Goal: Navigation & Orientation: Find specific page/section

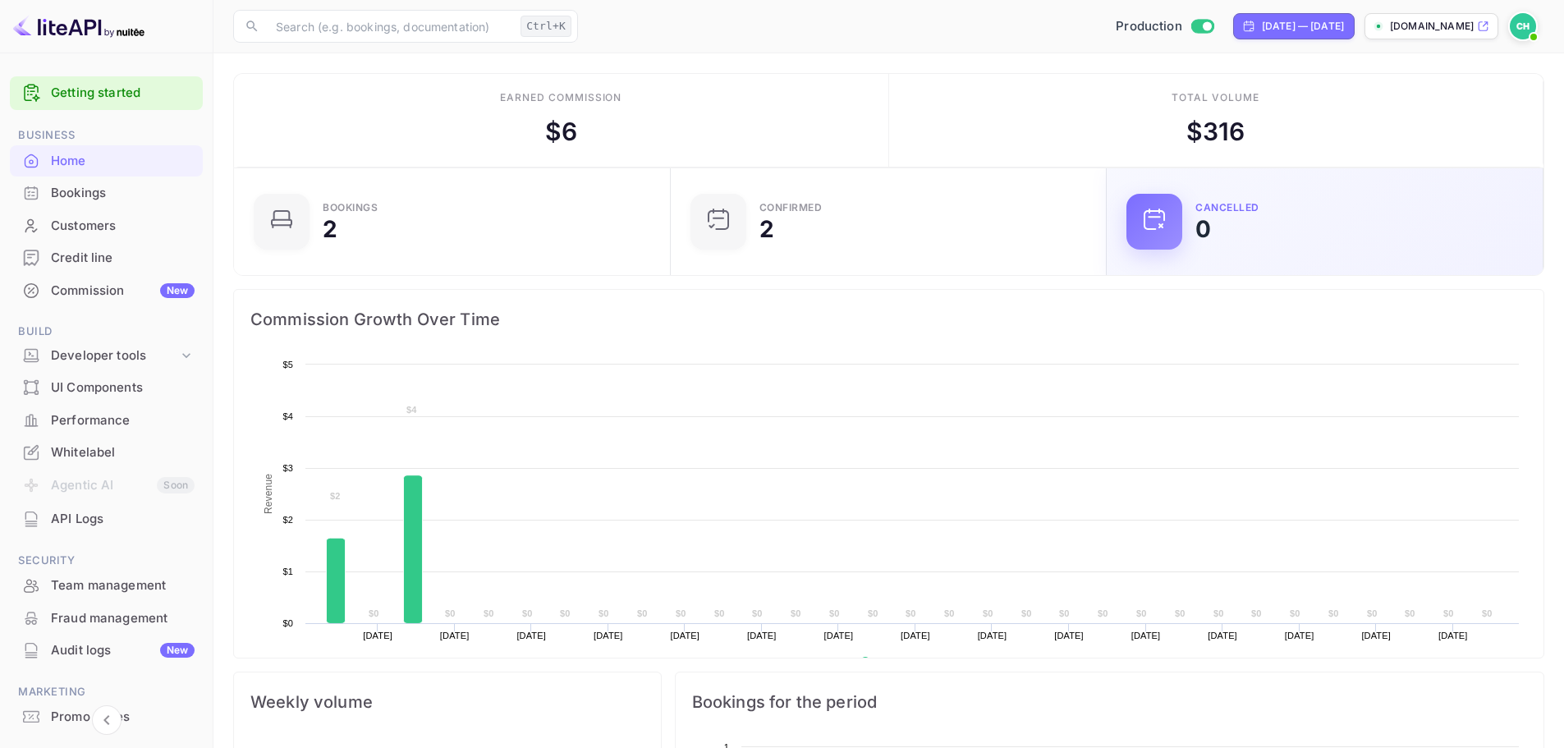
scroll to position [254, 414]
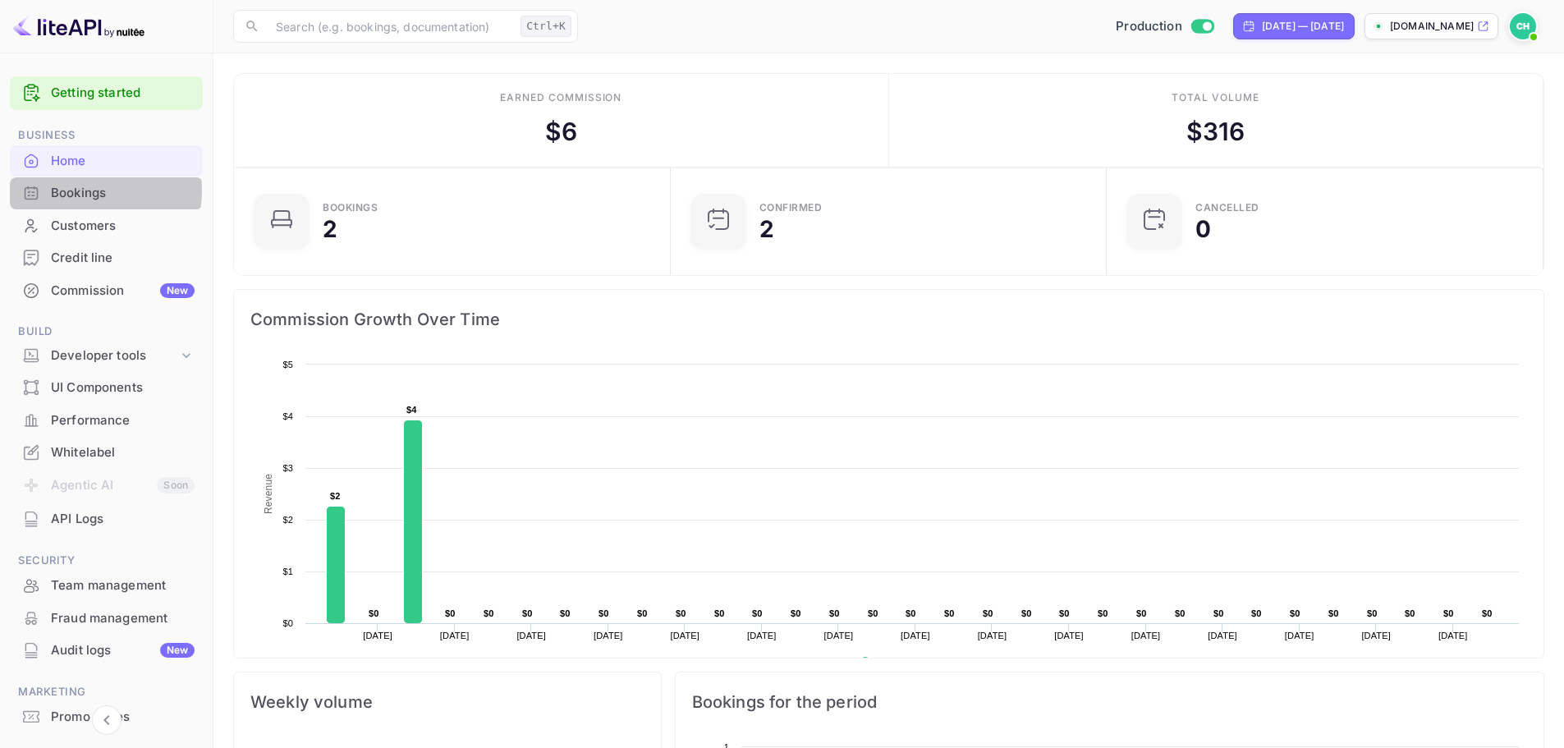
click at [86, 190] on div "Bookings" at bounding box center [123, 193] width 144 height 19
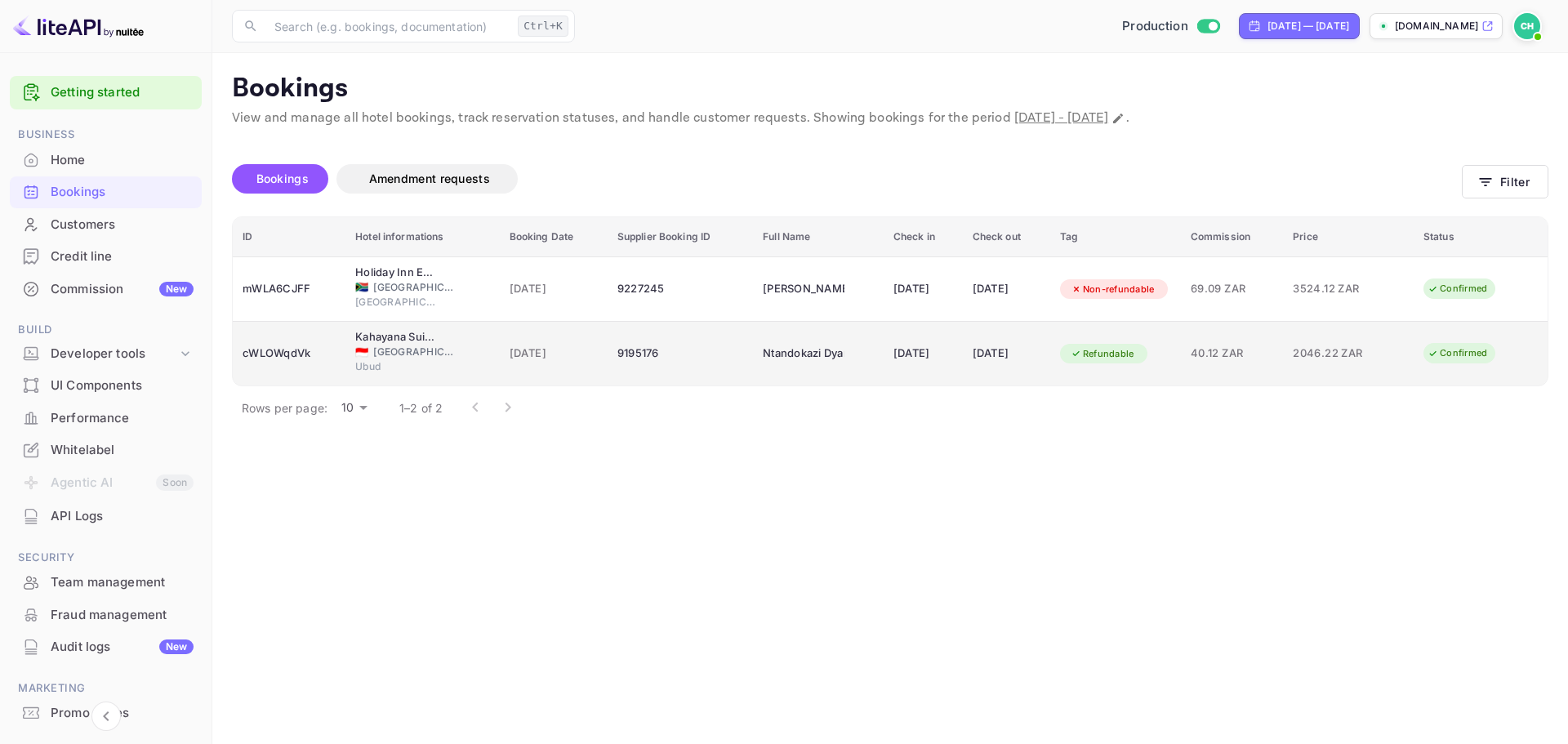
click at [690, 344] on div "9195176" at bounding box center [681, 353] width 125 height 26
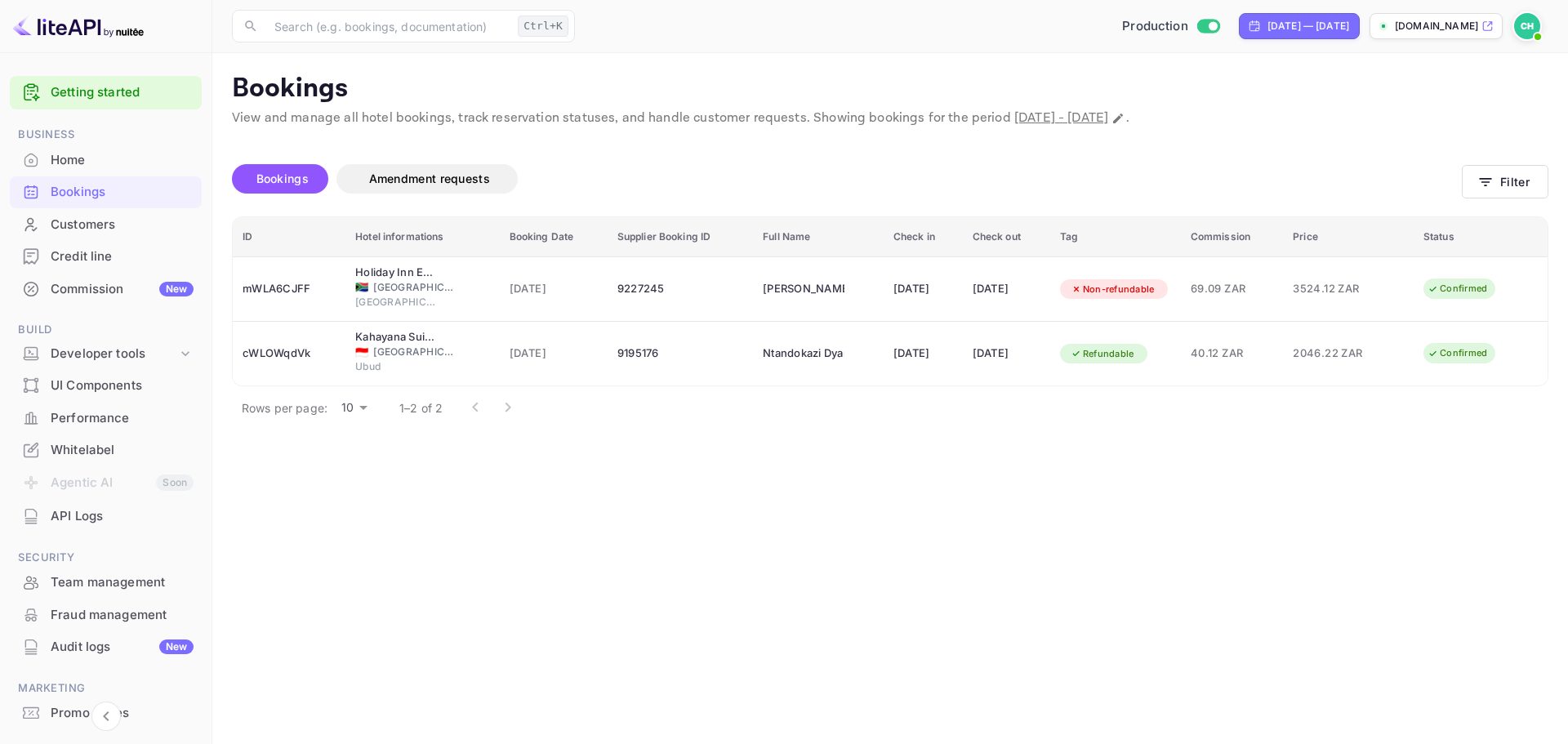
click at [111, 449] on div "Whitelabel" at bounding box center [122, 450] width 143 height 19
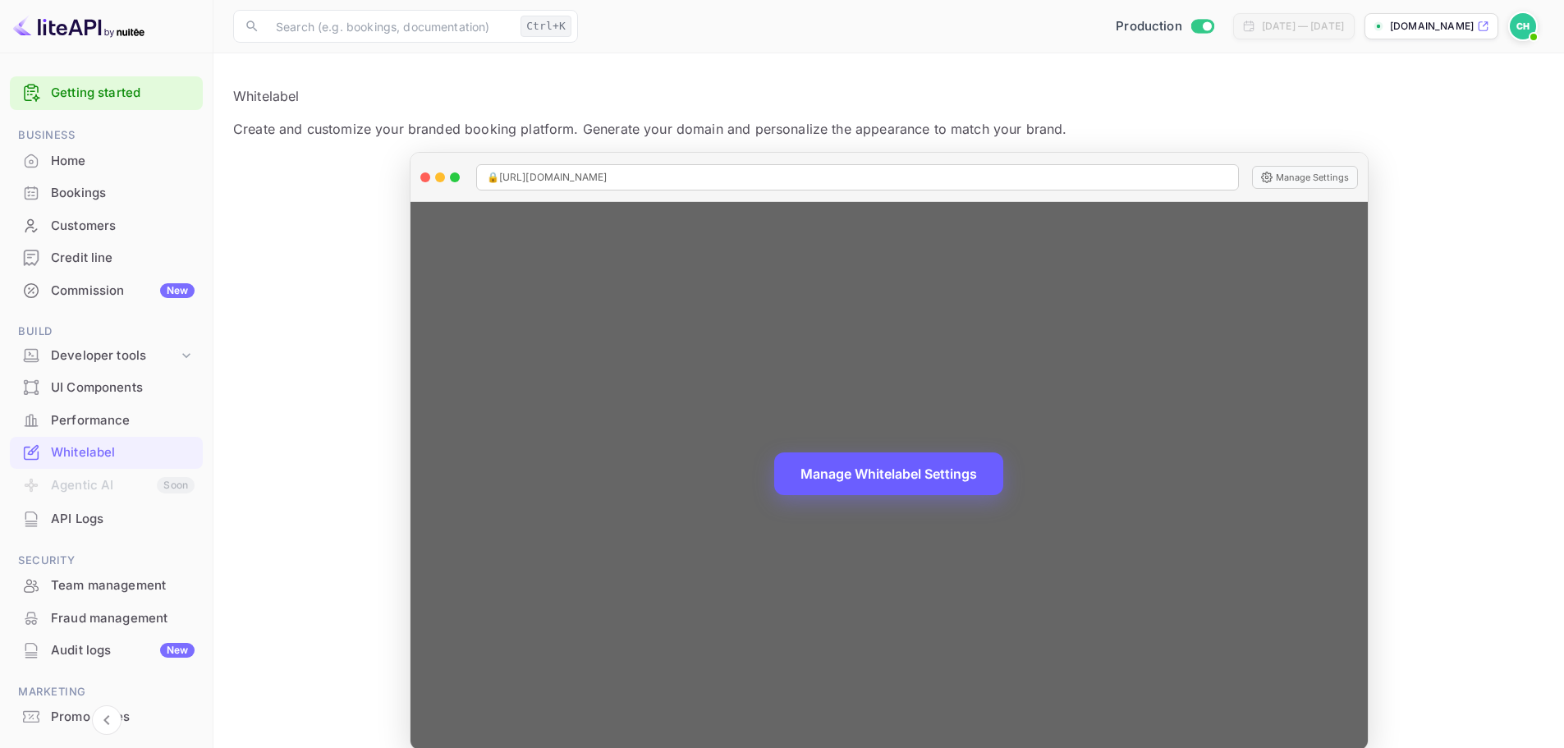
click at [910, 467] on button "Manage Whitelabel Settings" at bounding box center [888, 473] width 229 height 43
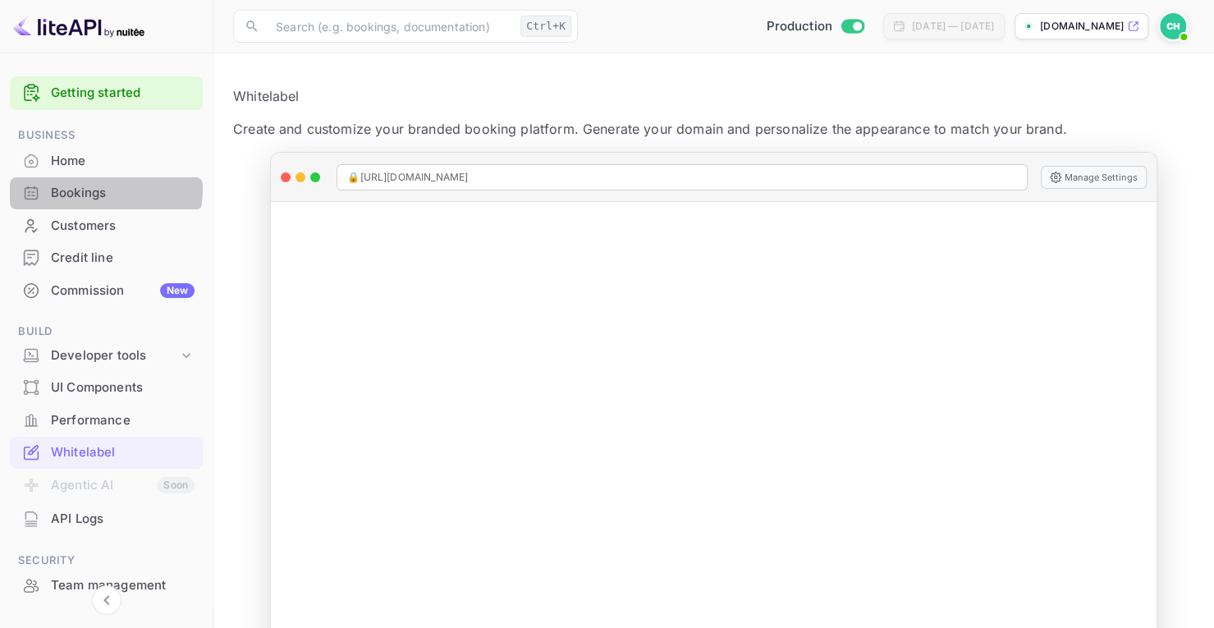
click at [92, 189] on div "Bookings" at bounding box center [123, 193] width 144 height 19
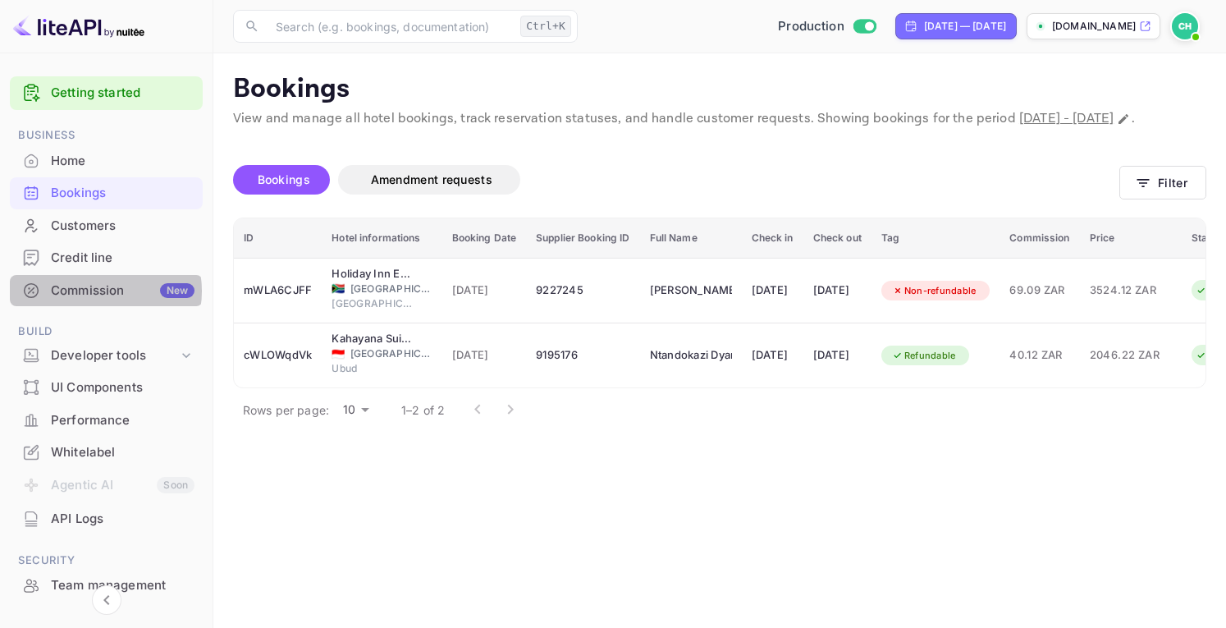
click at [98, 291] on div "Commission New" at bounding box center [123, 291] width 144 height 19
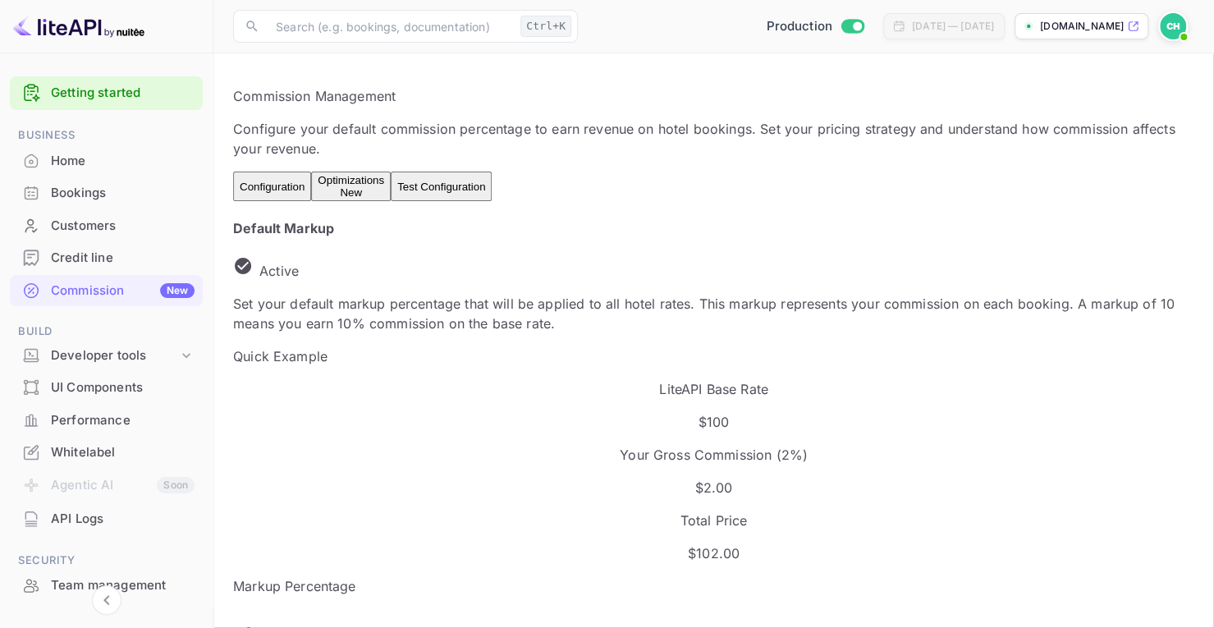
scroll to position [278, 570]
click at [89, 259] on div "Credit line" at bounding box center [123, 258] width 144 height 19
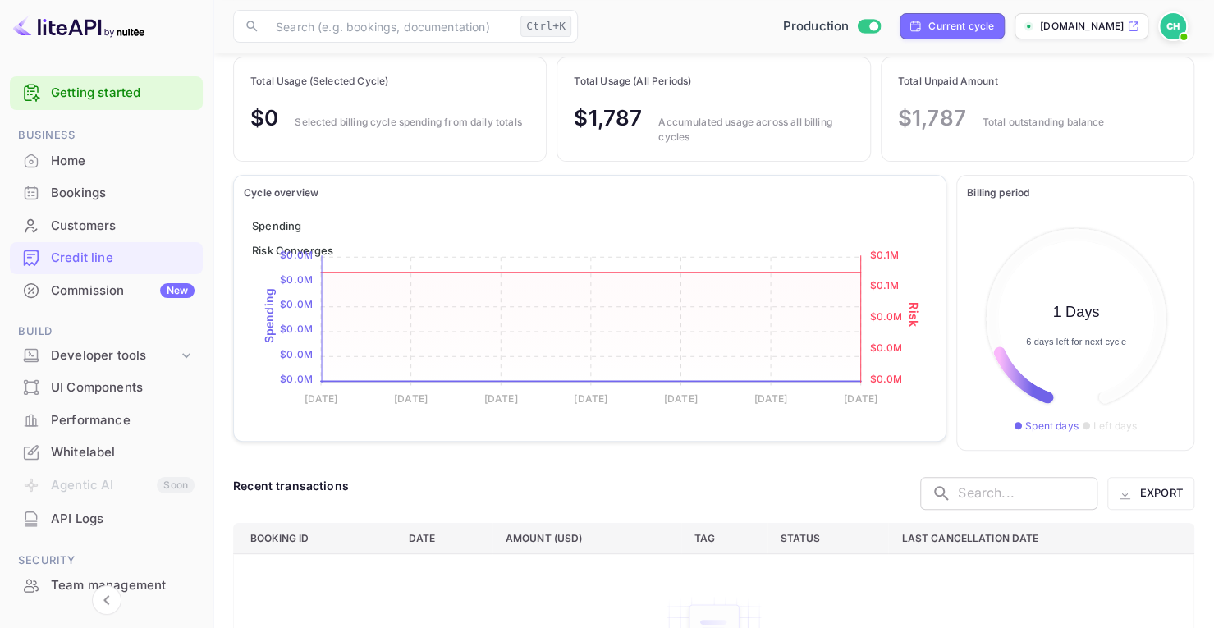
scroll to position [218, 0]
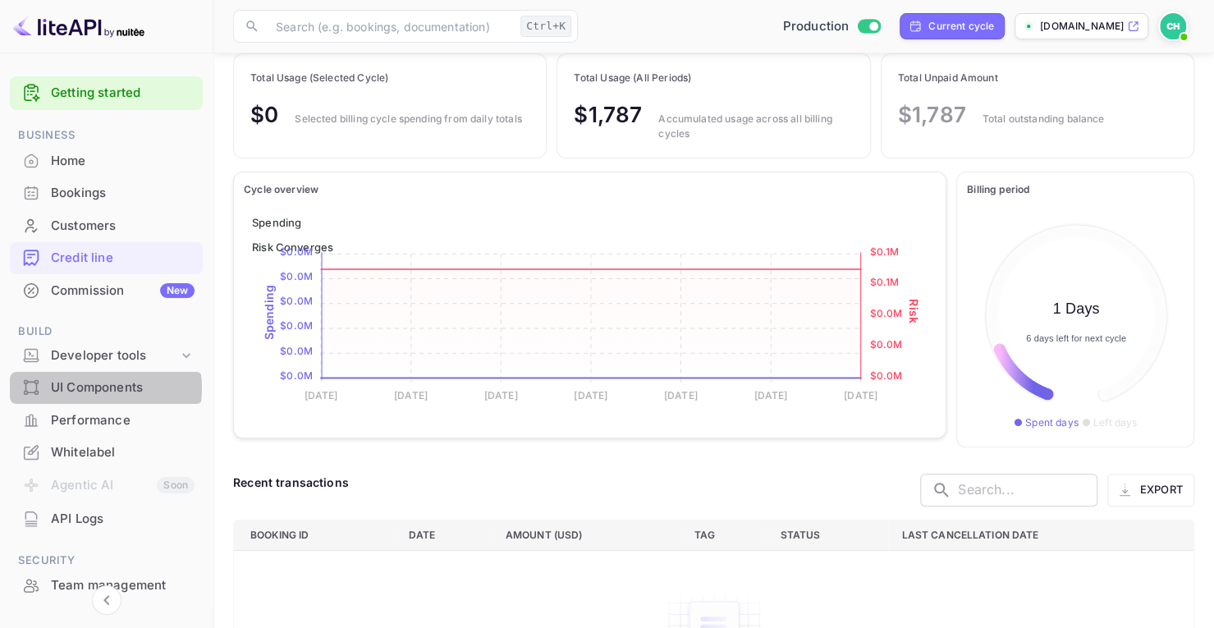
click at [98, 388] on div "UI Components" at bounding box center [123, 387] width 144 height 19
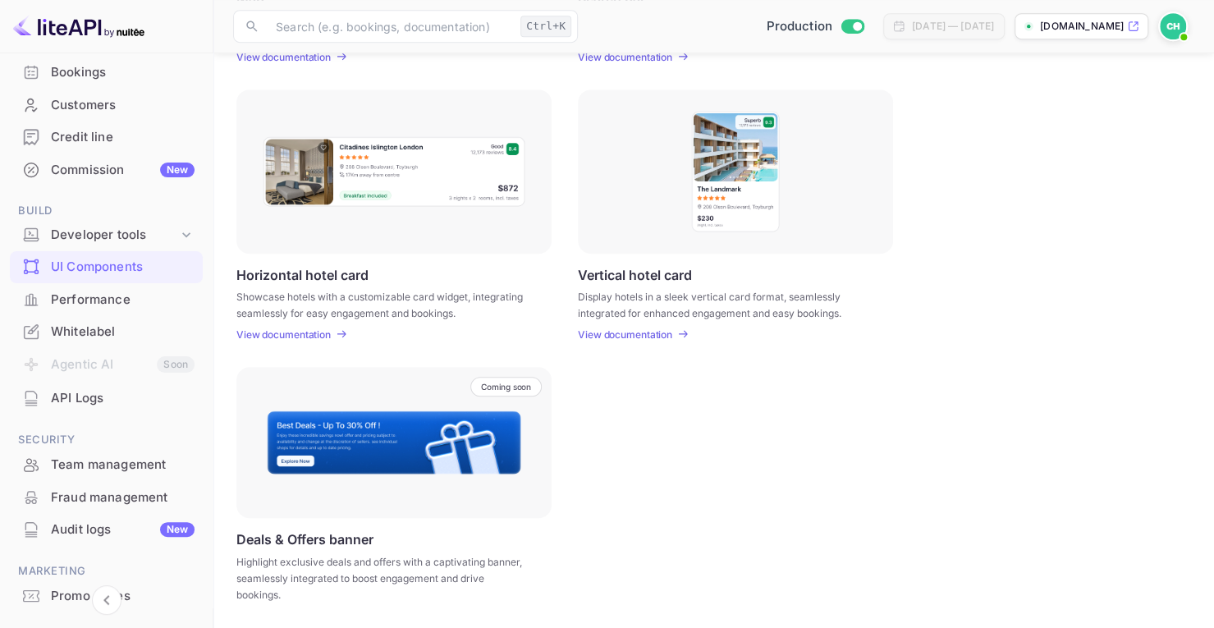
scroll to position [195, 0]
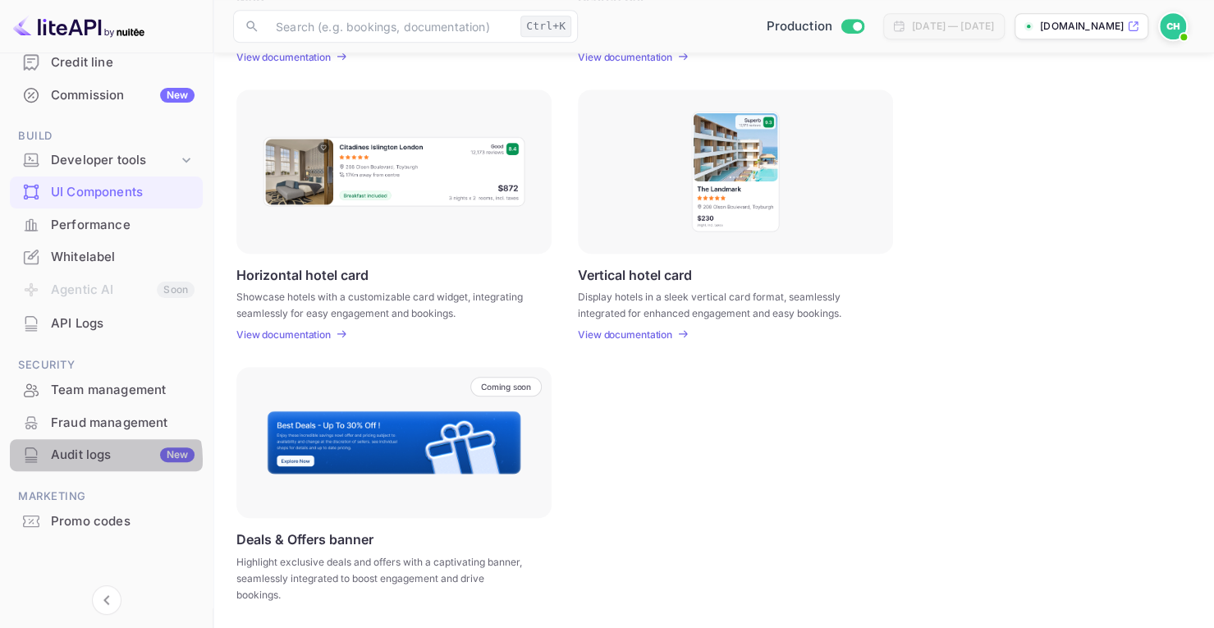
click at [99, 459] on div "Audit logs New" at bounding box center [123, 455] width 144 height 19
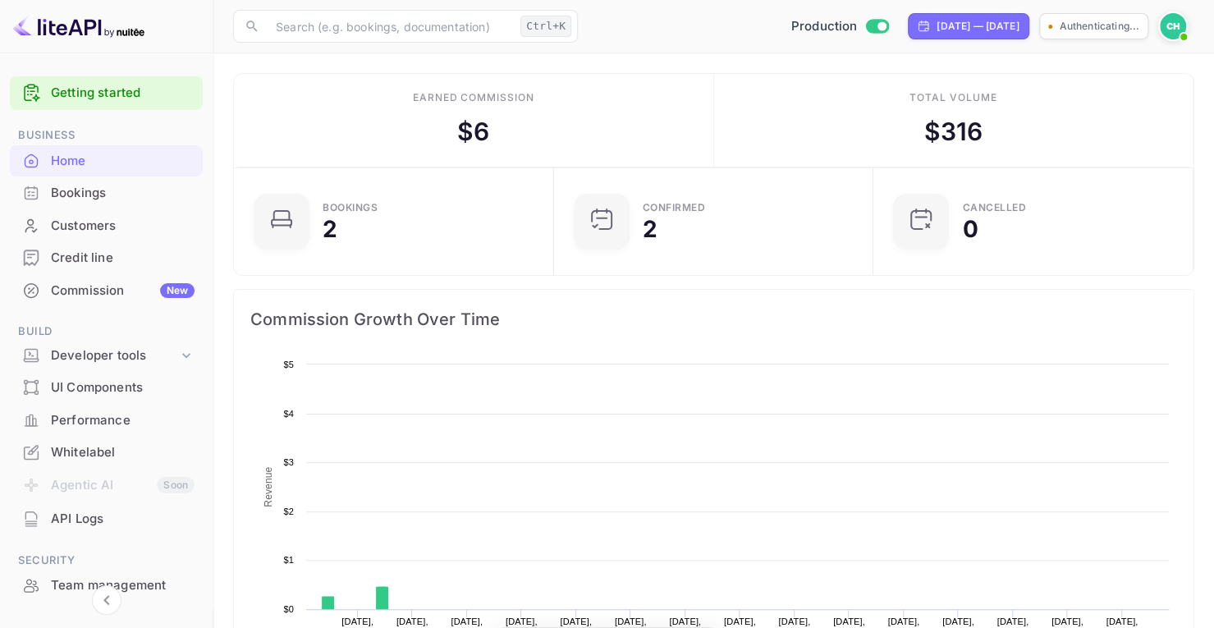
scroll to position [254, 298]
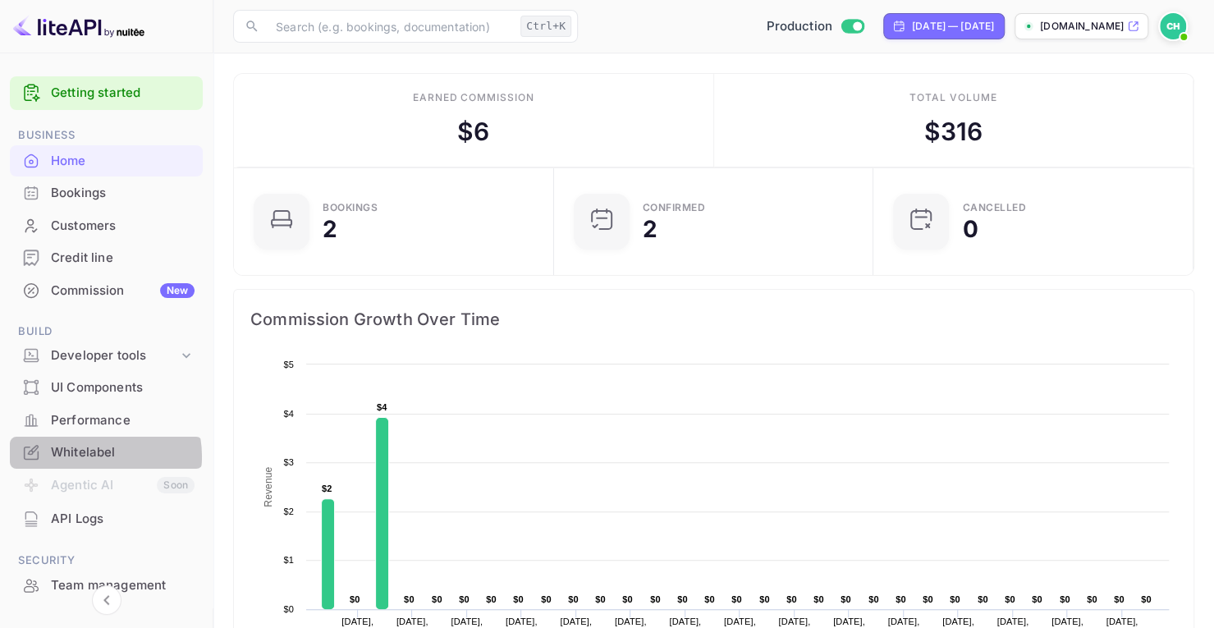
click at [87, 456] on div "Whitelabel" at bounding box center [123, 452] width 144 height 19
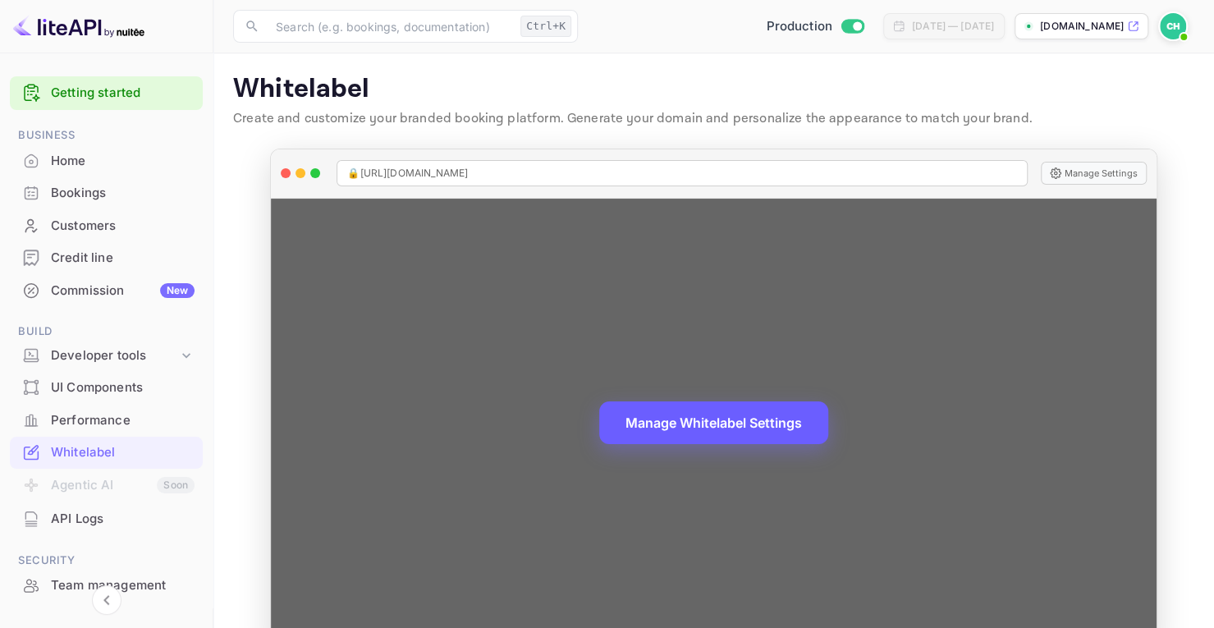
click at [720, 427] on button "Manage Whitelabel Settings" at bounding box center [713, 422] width 229 height 43
